Goal: Find specific page/section: Find specific page/section

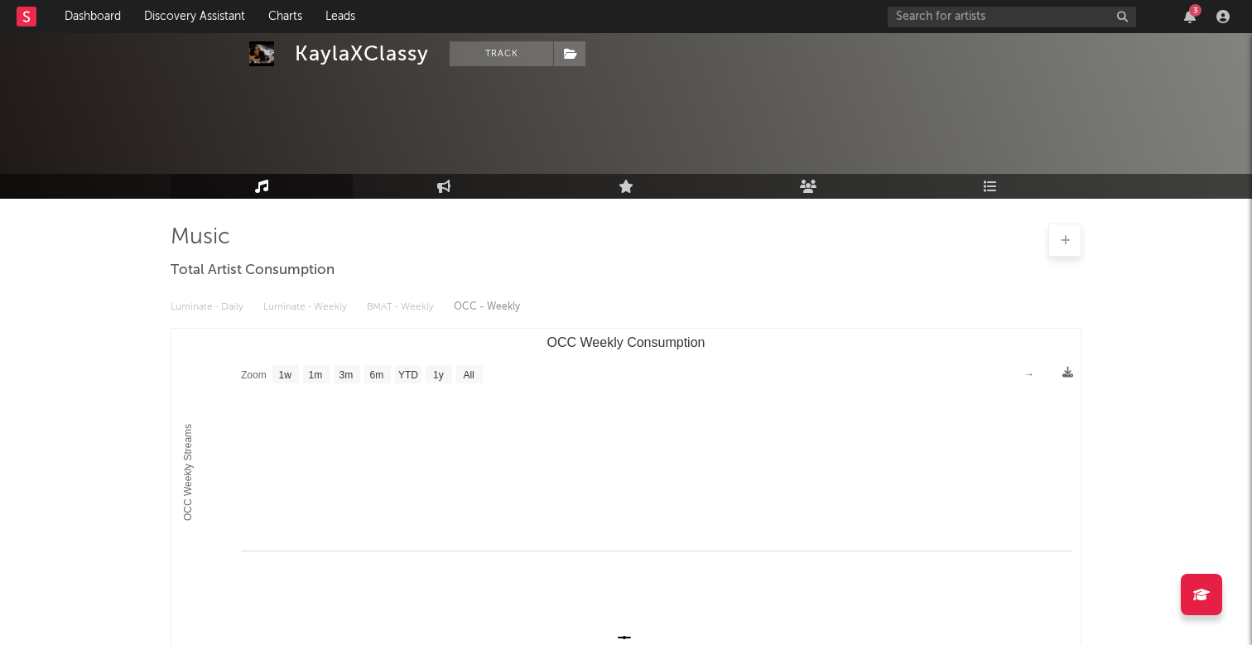
select select "1w"
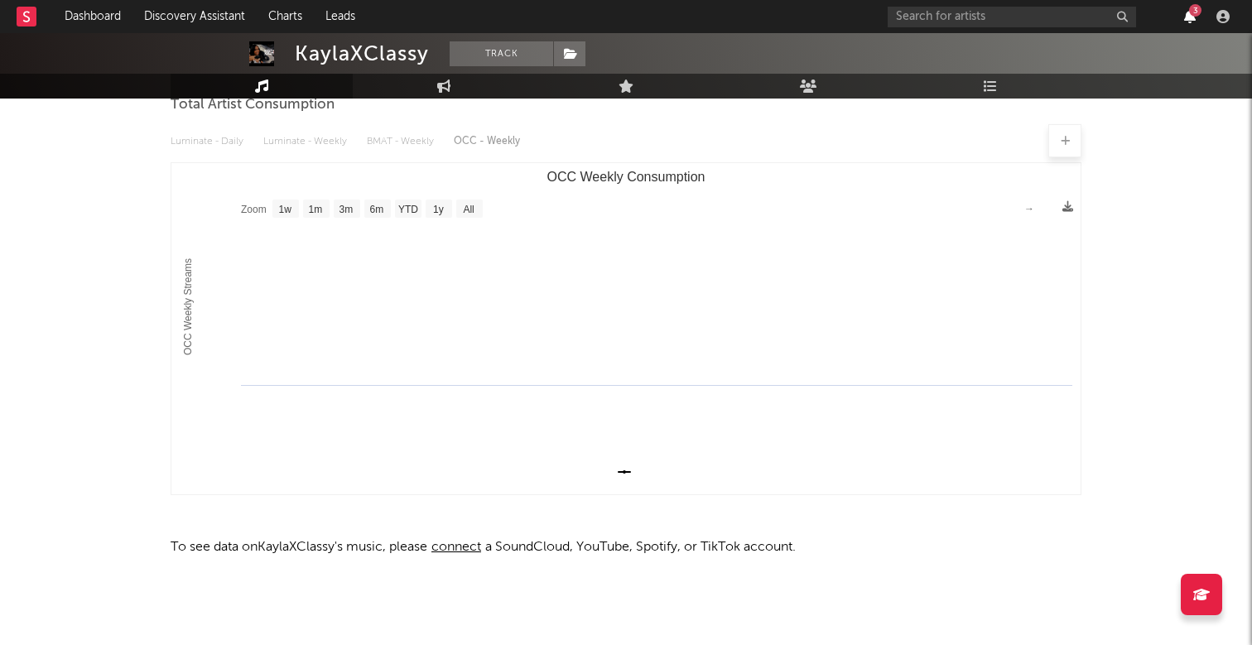
click at [1188, 13] on icon "button" at bounding box center [1190, 16] width 12 height 13
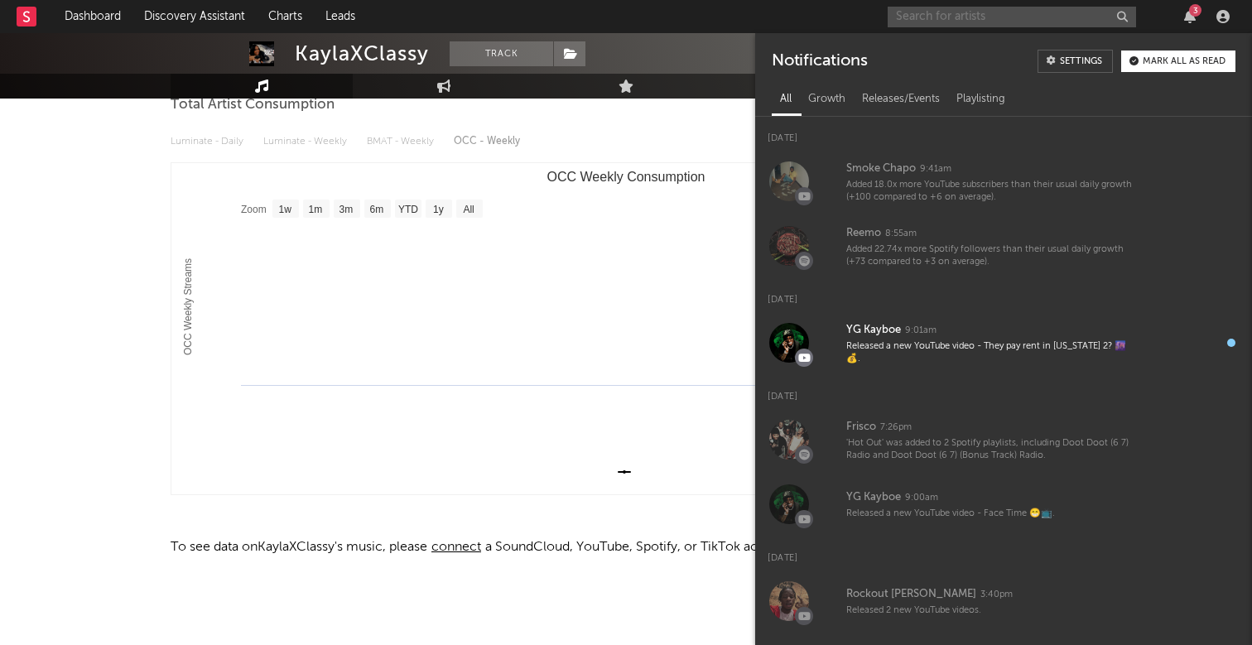
click at [962, 16] on input "text" at bounding box center [1012, 17] width 248 height 21
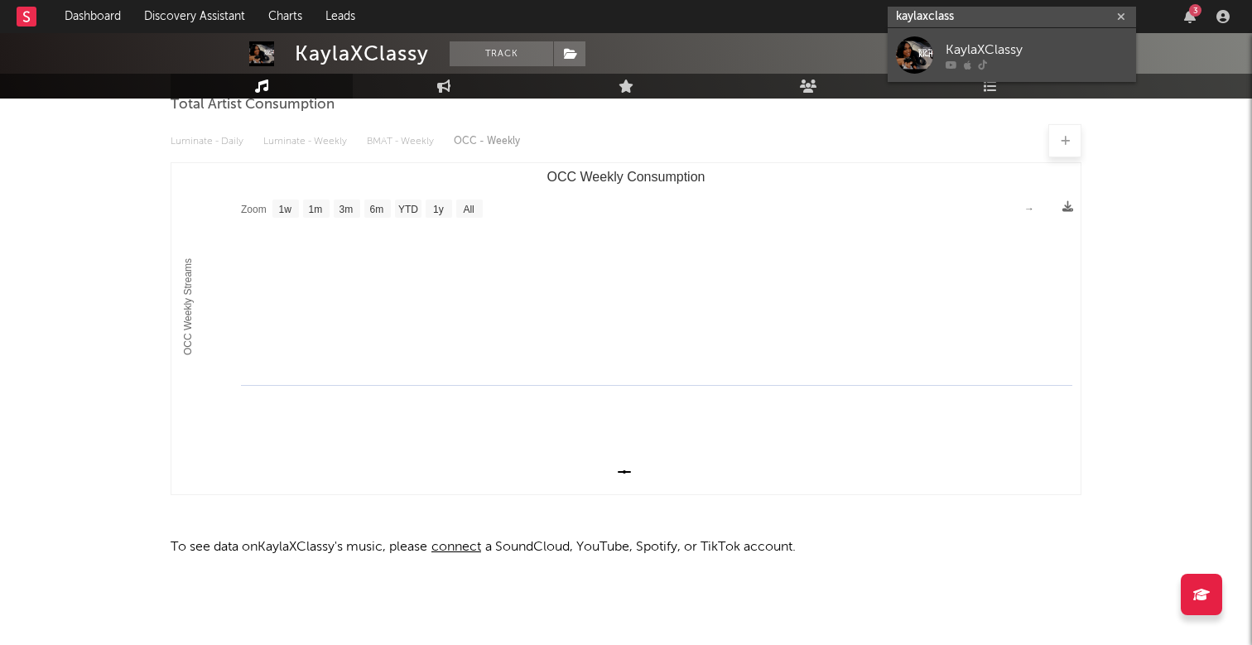
type input "kaylaxclass"
click at [977, 37] on link "KaylaXClassy" at bounding box center [1012, 55] width 248 height 54
click at [1194, 16] on div "3" at bounding box center [1195, 10] width 12 height 12
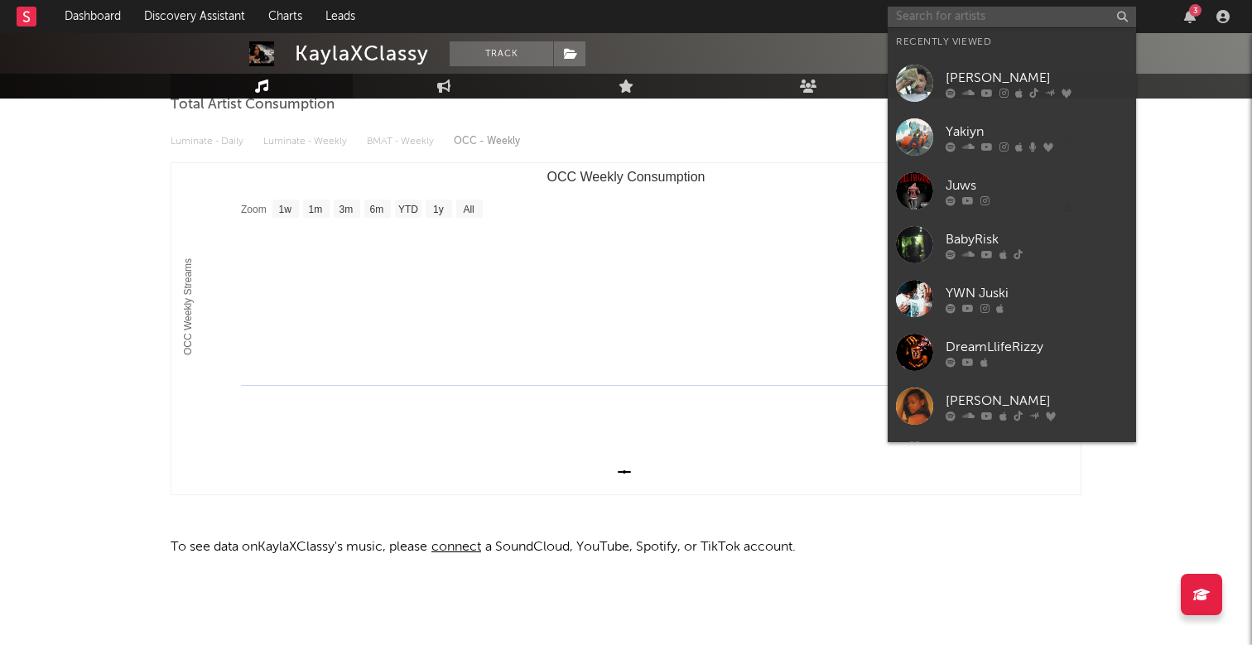
click at [1018, 7] on input "text" at bounding box center [1012, 17] width 248 height 21
type input "k"
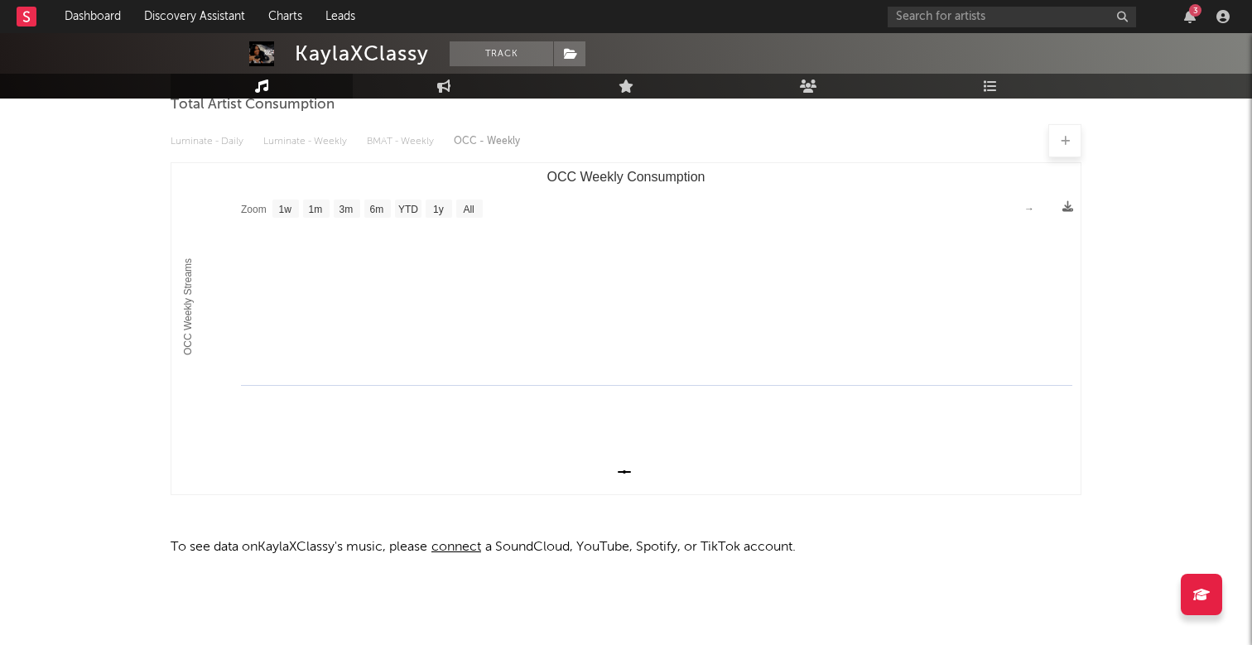
click at [775, 120] on div "Luminate - Daily Luminate - Weekly BMAT - Weekly OCC - Weekly Zoom 1w 1m 3m 6m …" at bounding box center [626, 309] width 911 height 380
